Goal: Task Accomplishment & Management: Manage account settings

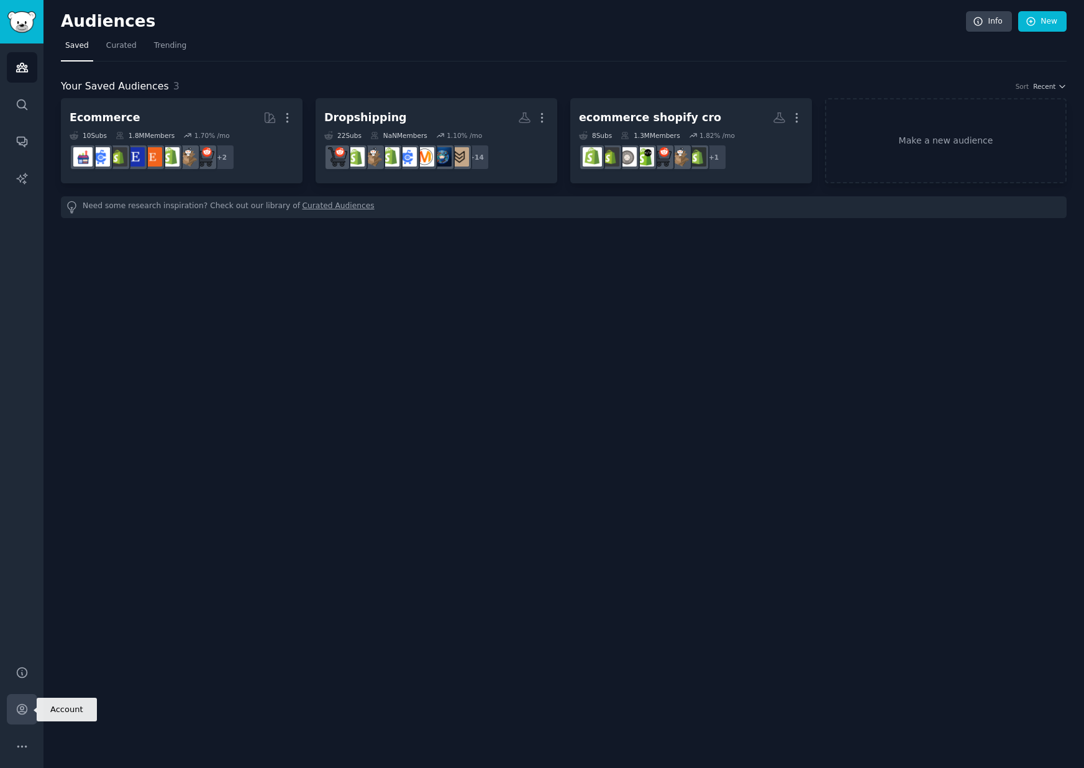
click at [26, 708] on icon "Sidebar" at bounding box center [22, 709] width 10 height 10
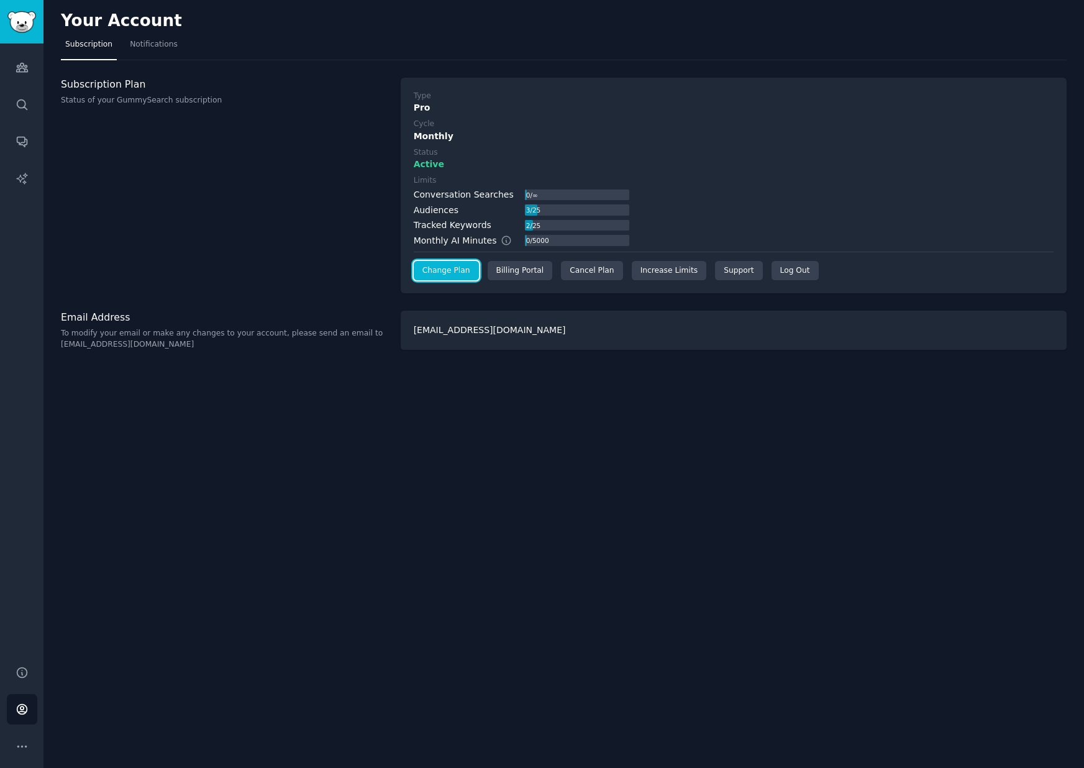
click at [464, 273] on link "Change Plan" at bounding box center [446, 271] width 65 height 20
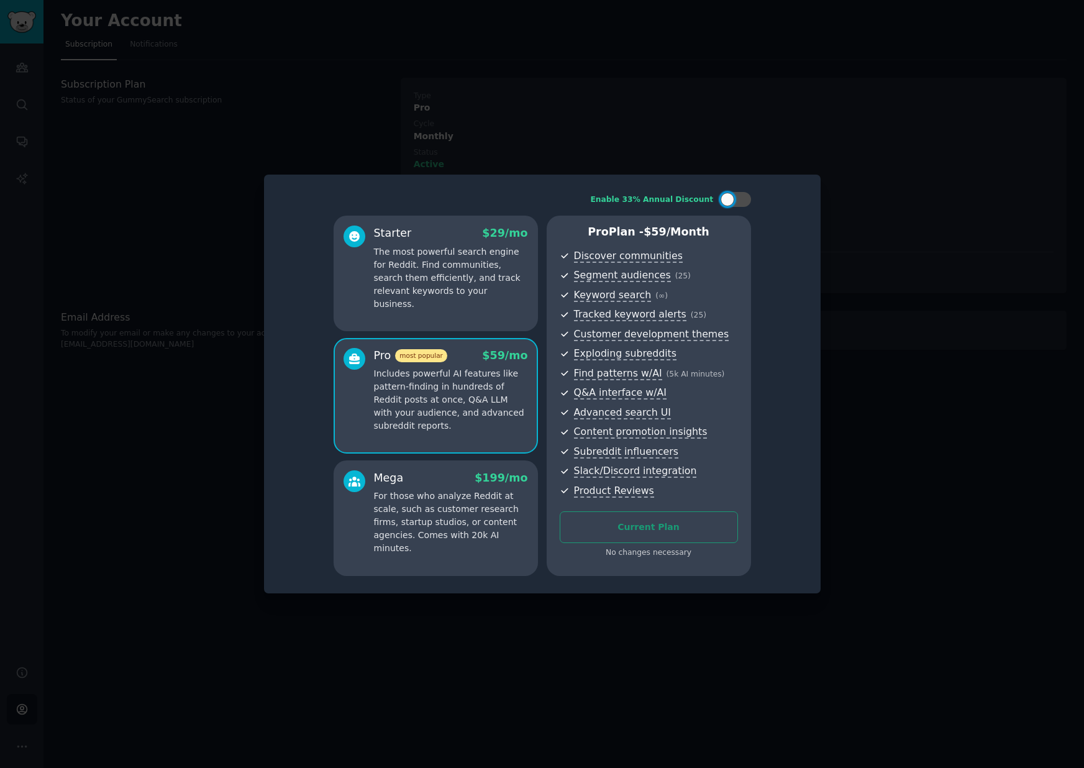
click at [474, 417] on p "Includes powerful AI features like pattern-finding in hundreds of Reddit posts …" at bounding box center [451, 399] width 154 height 65
click at [859, 224] on div at bounding box center [542, 384] width 1084 height 768
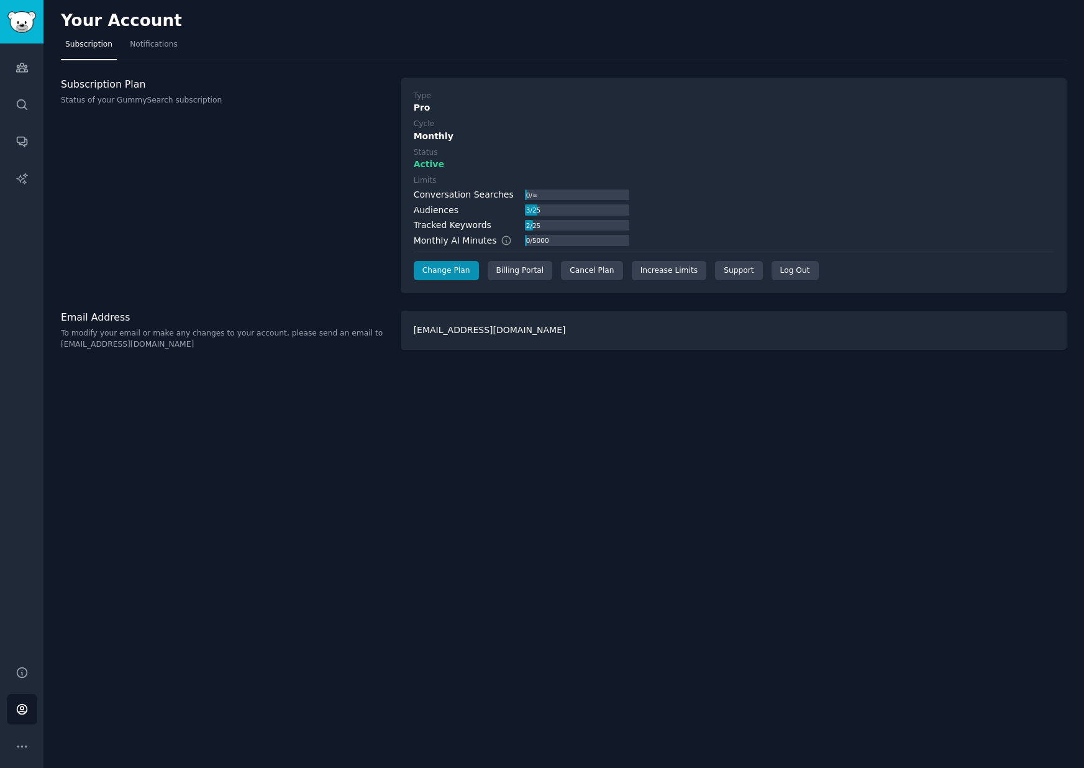
click at [545, 135] on div "Monthly" at bounding box center [734, 136] width 640 height 13
click at [17, 63] on icon "Sidebar" at bounding box center [22, 67] width 13 height 13
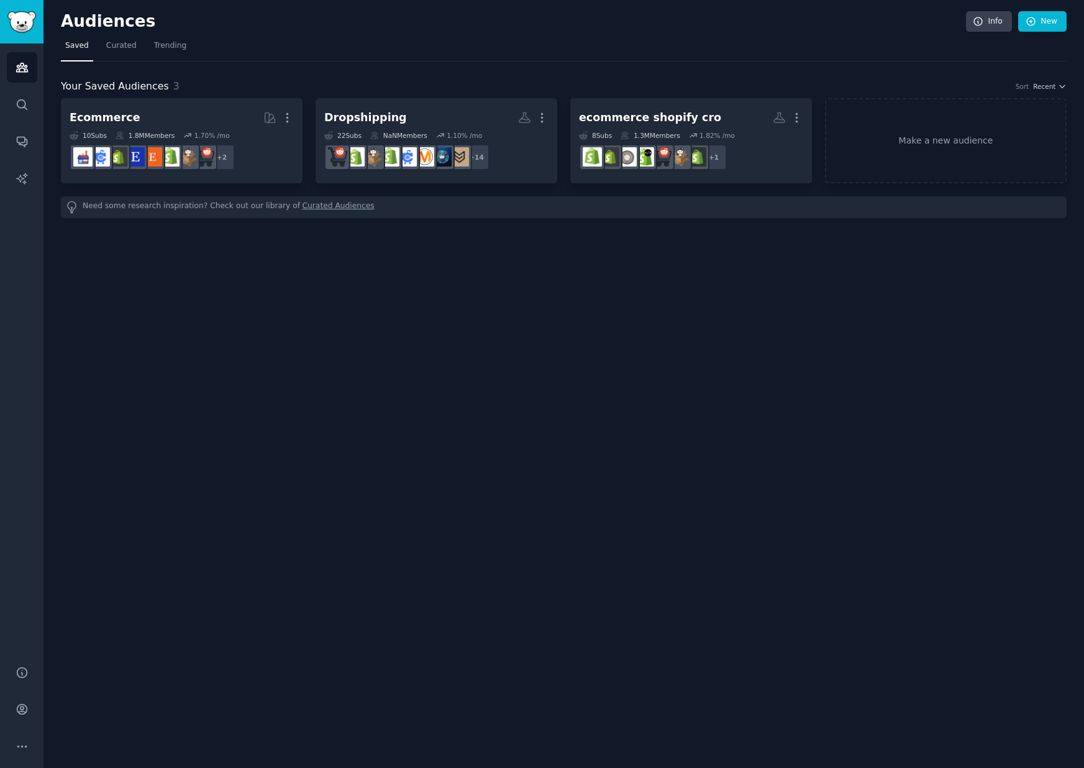
click at [401, 404] on div "Audiences Info New Saved Curated Trending Your Saved Audiences 3 Sort Recent Ec…" at bounding box center [563, 384] width 1041 height 768
click at [950, 143] on link "Make a new audience" at bounding box center [946, 140] width 242 height 85
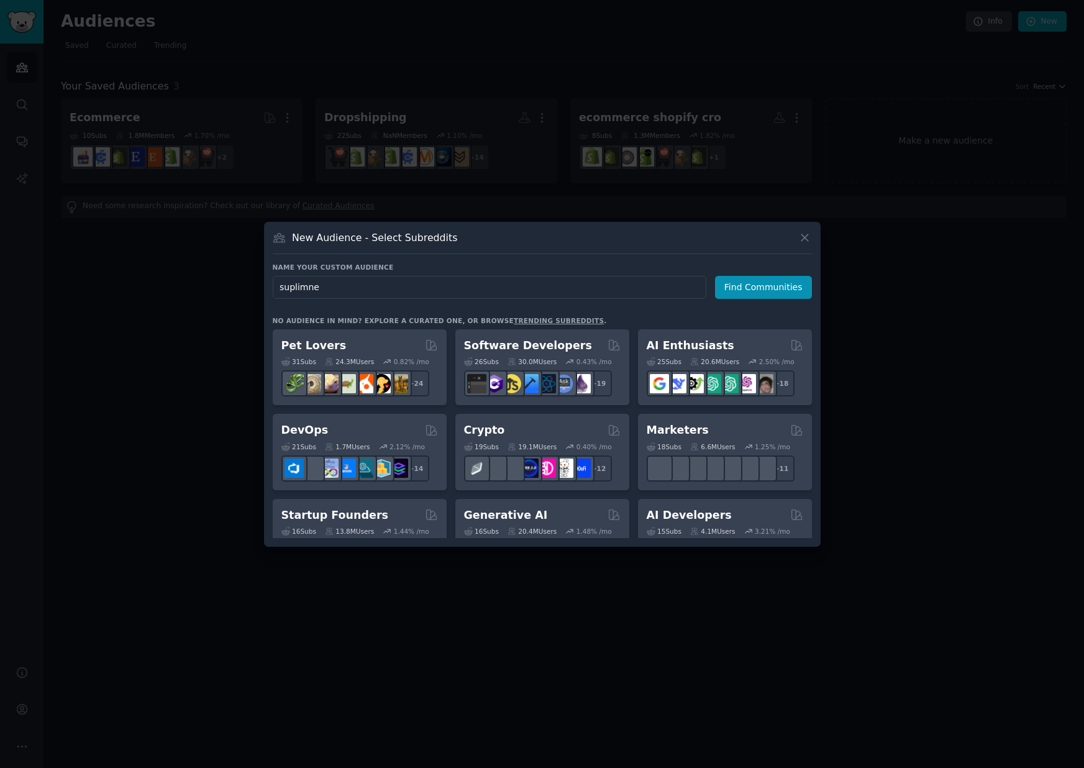
type input "suplimnen"
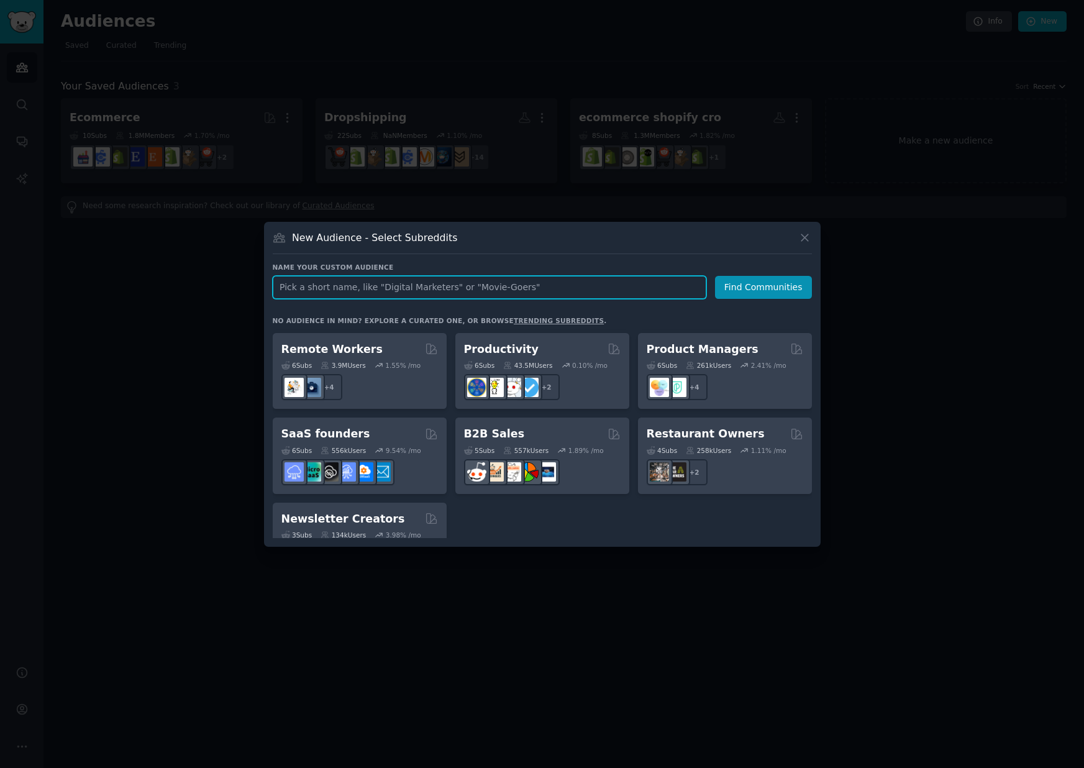
scroll to position [970, 0]
